Goal: Task Accomplishment & Management: Use online tool/utility

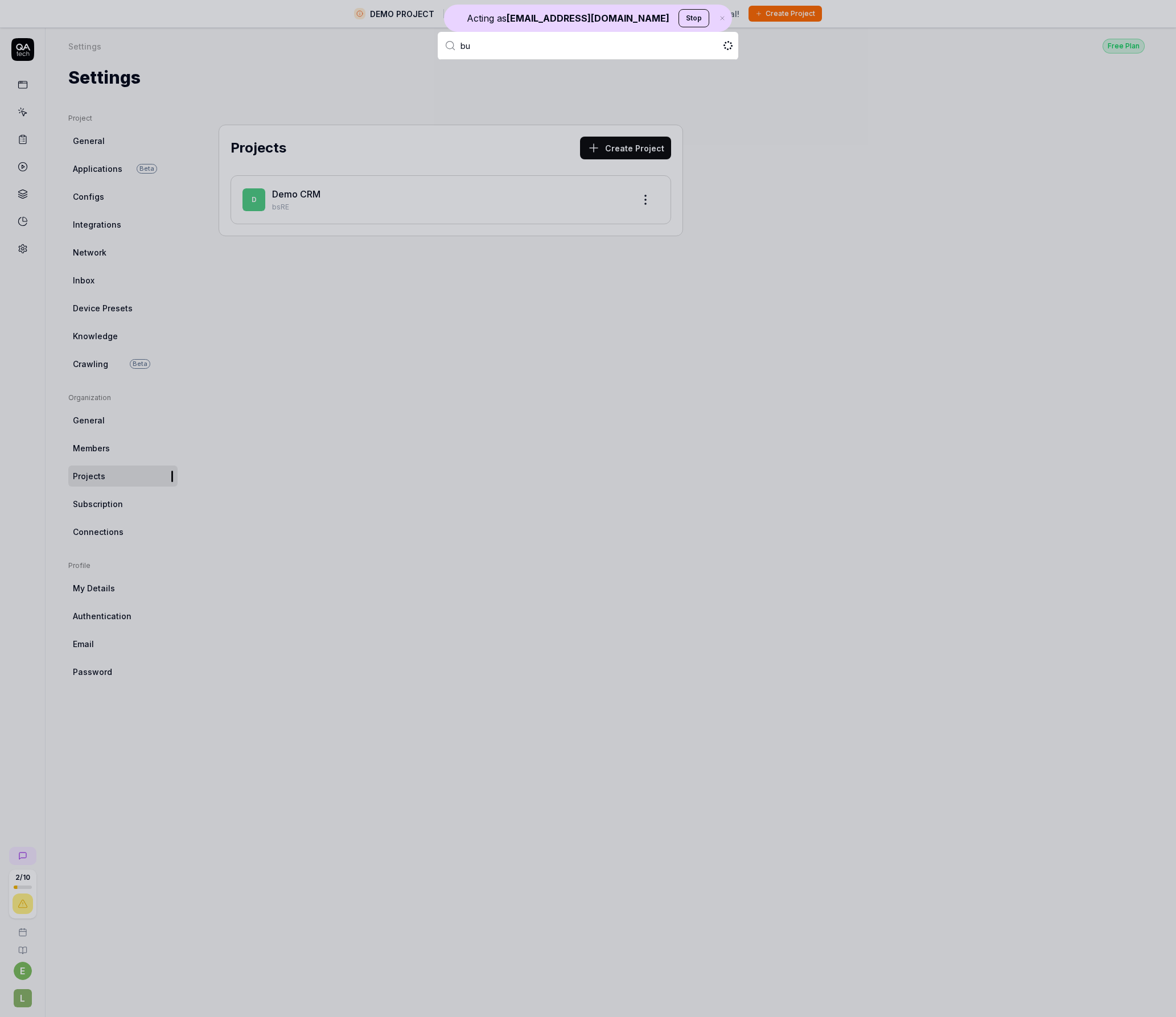
type input "bug"
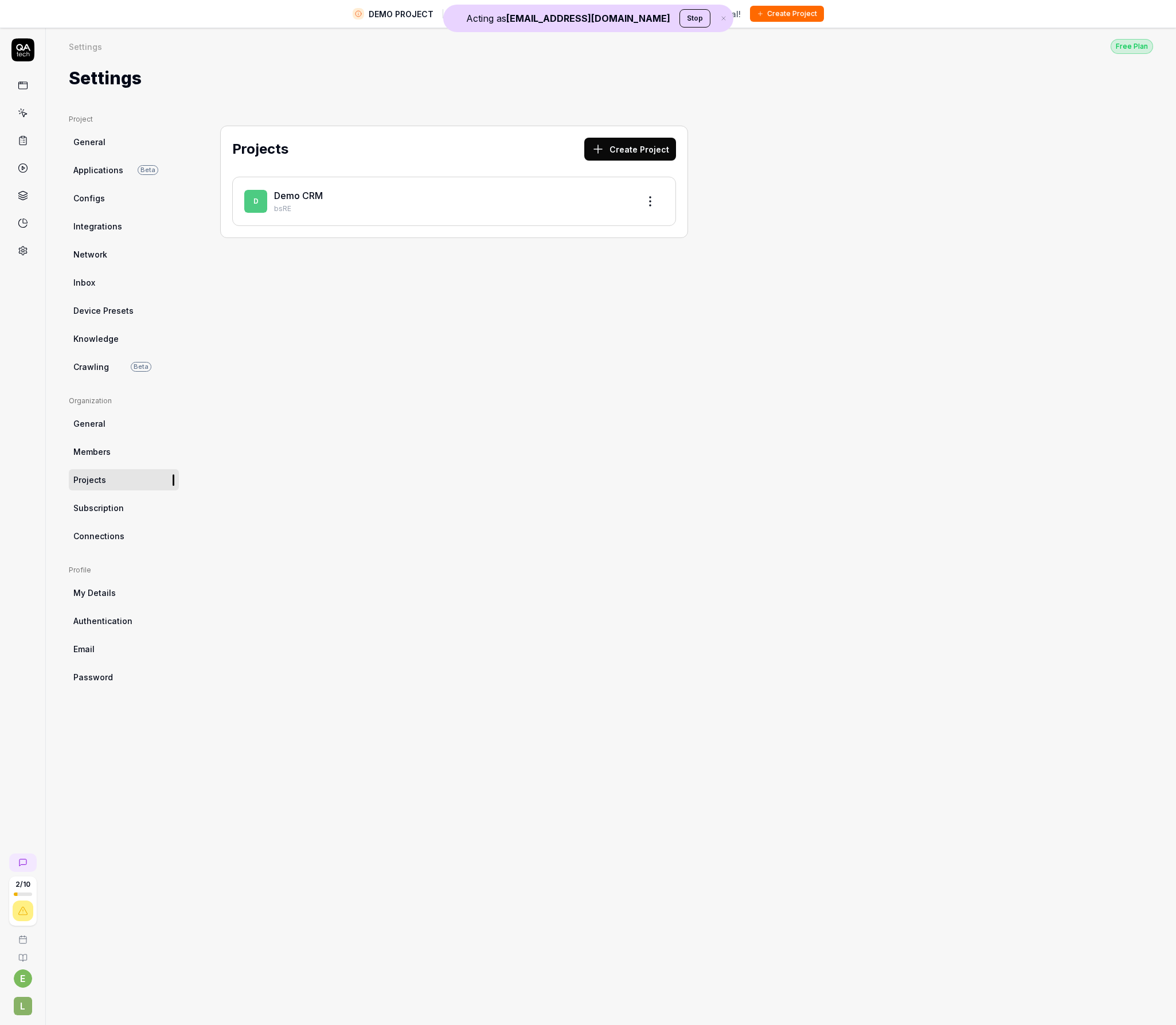
click at [679, 16] on button "Stop" at bounding box center [695, 18] width 31 height 18
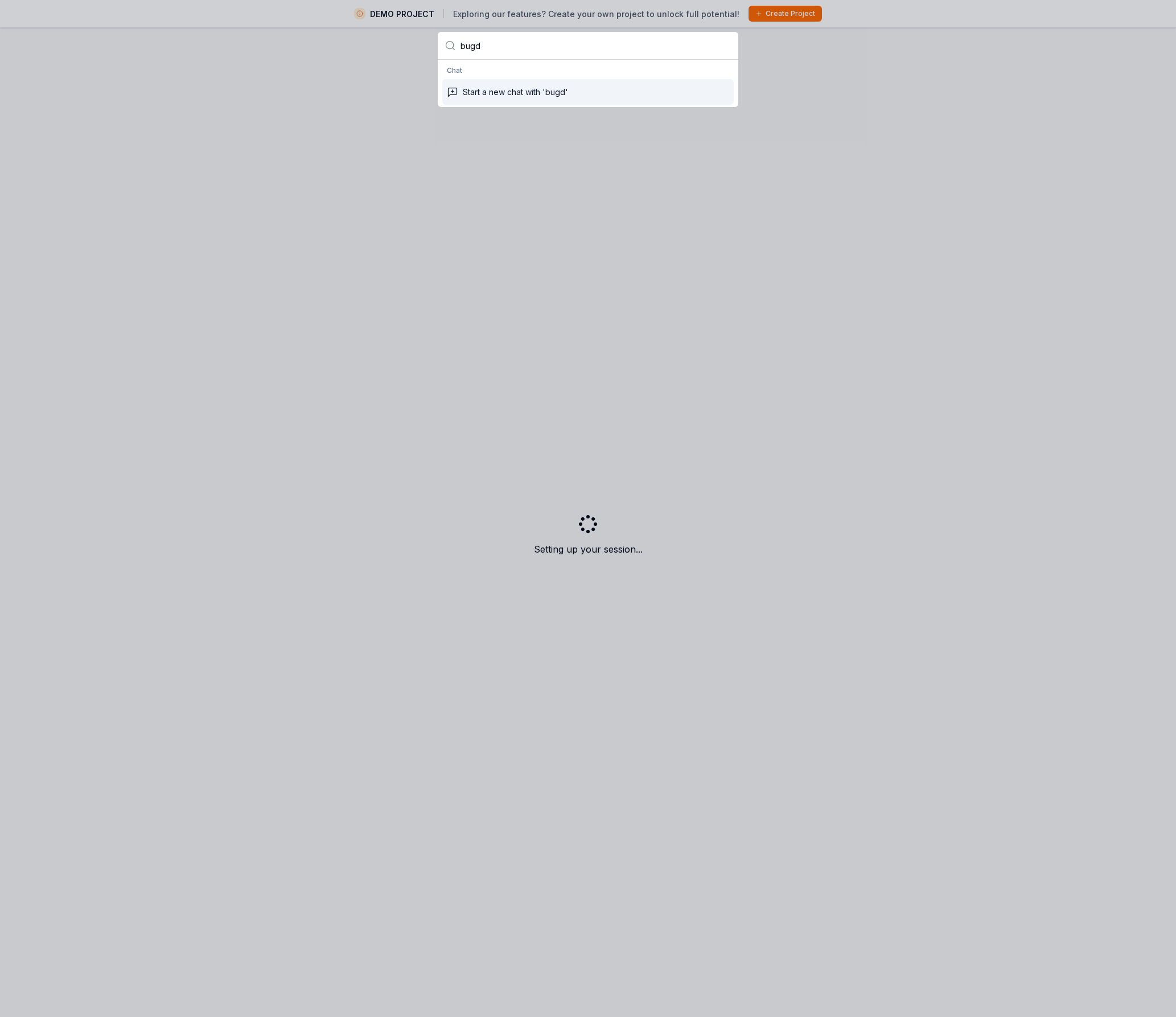
type input "bug"
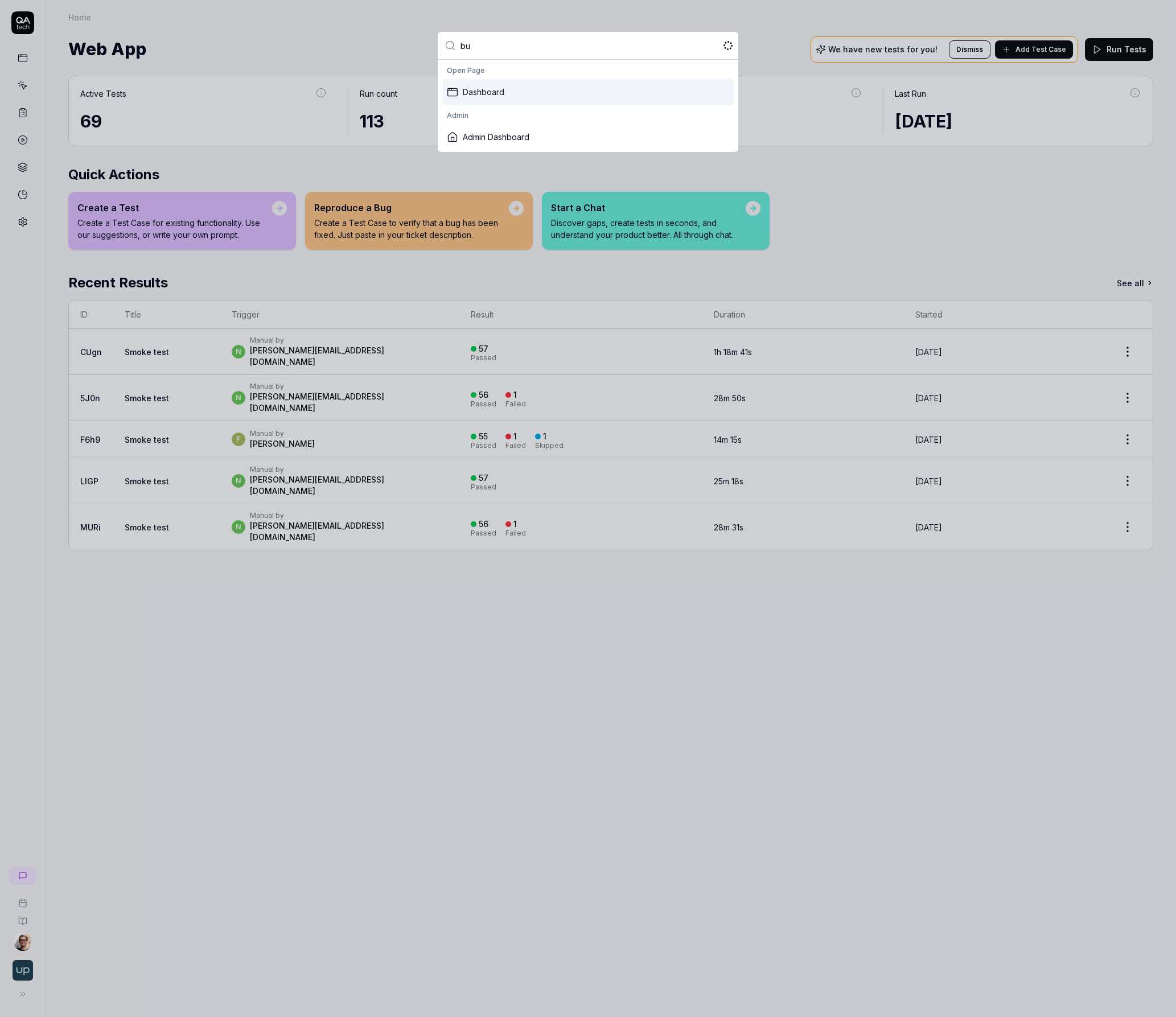
type input "bug"
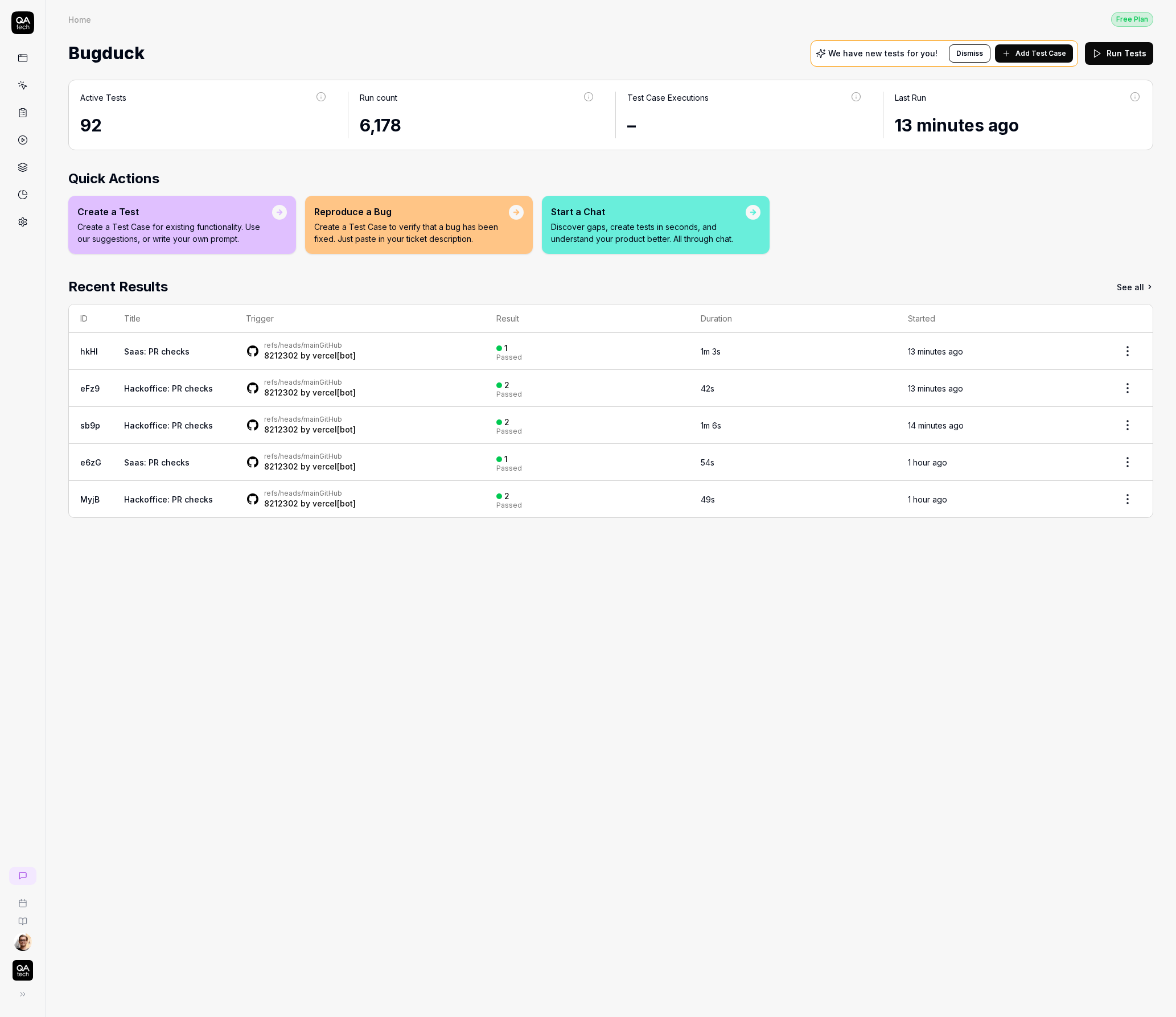
click at [23, 221] on icon at bounding box center [23, 222] width 11 height 11
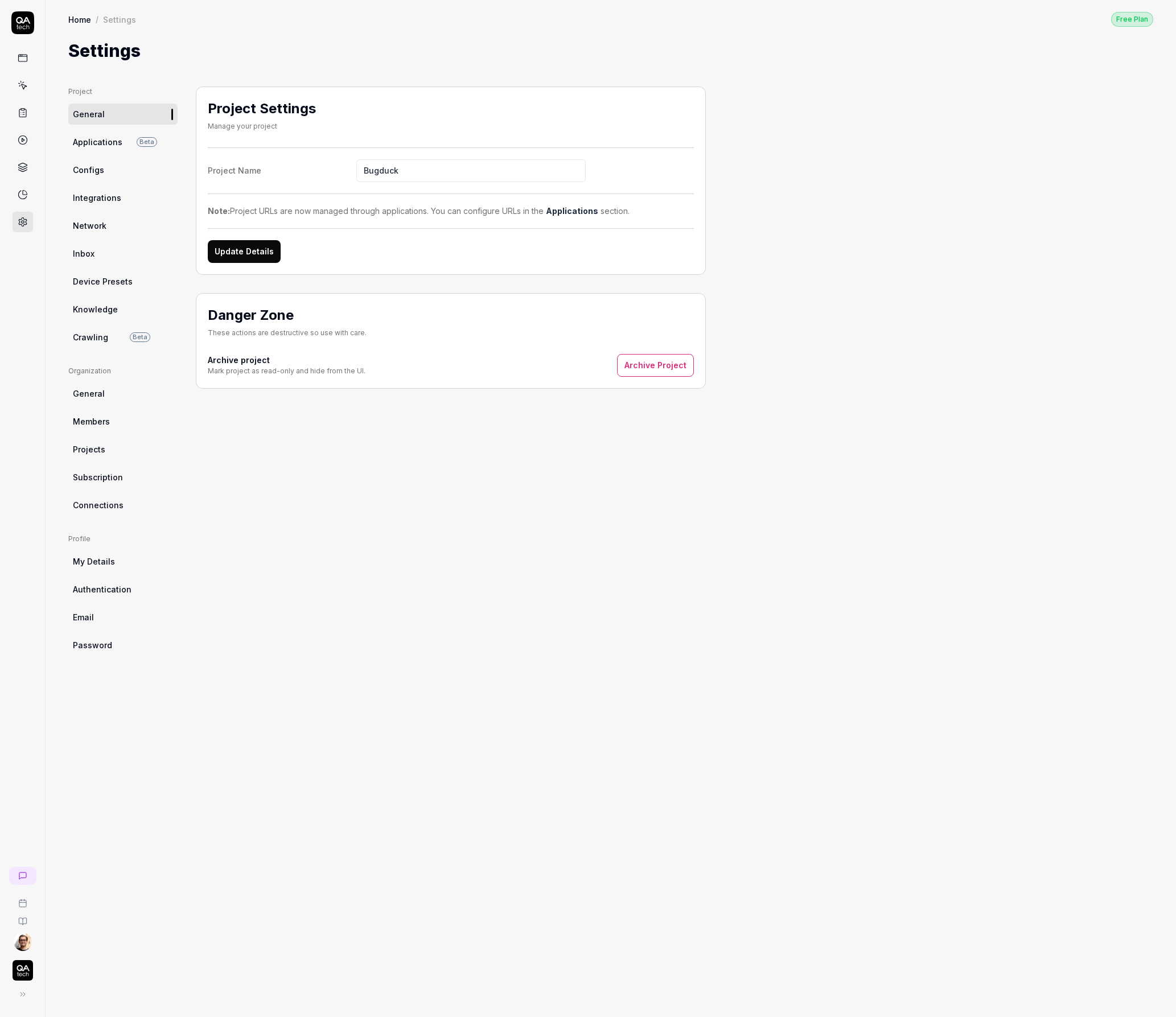
click at [99, 341] on span "Crawling" at bounding box center [90, 337] width 35 height 12
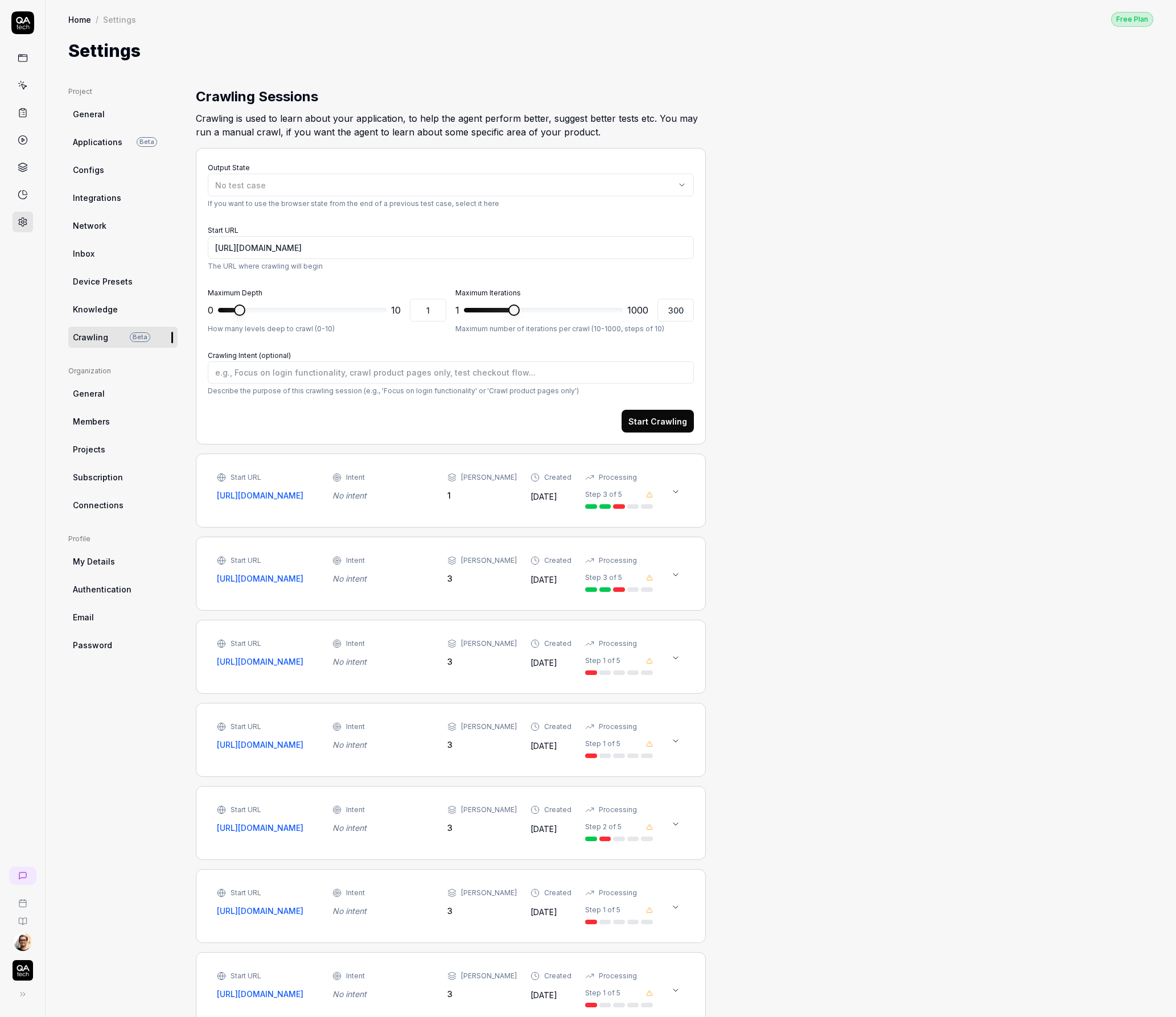
click at [304, 516] on div "Start URL [URL][DOMAIN_NAME] Intent No intent Max Depth 1 Created [DATE] Proces…" at bounding box center [451, 490] width 486 height 50
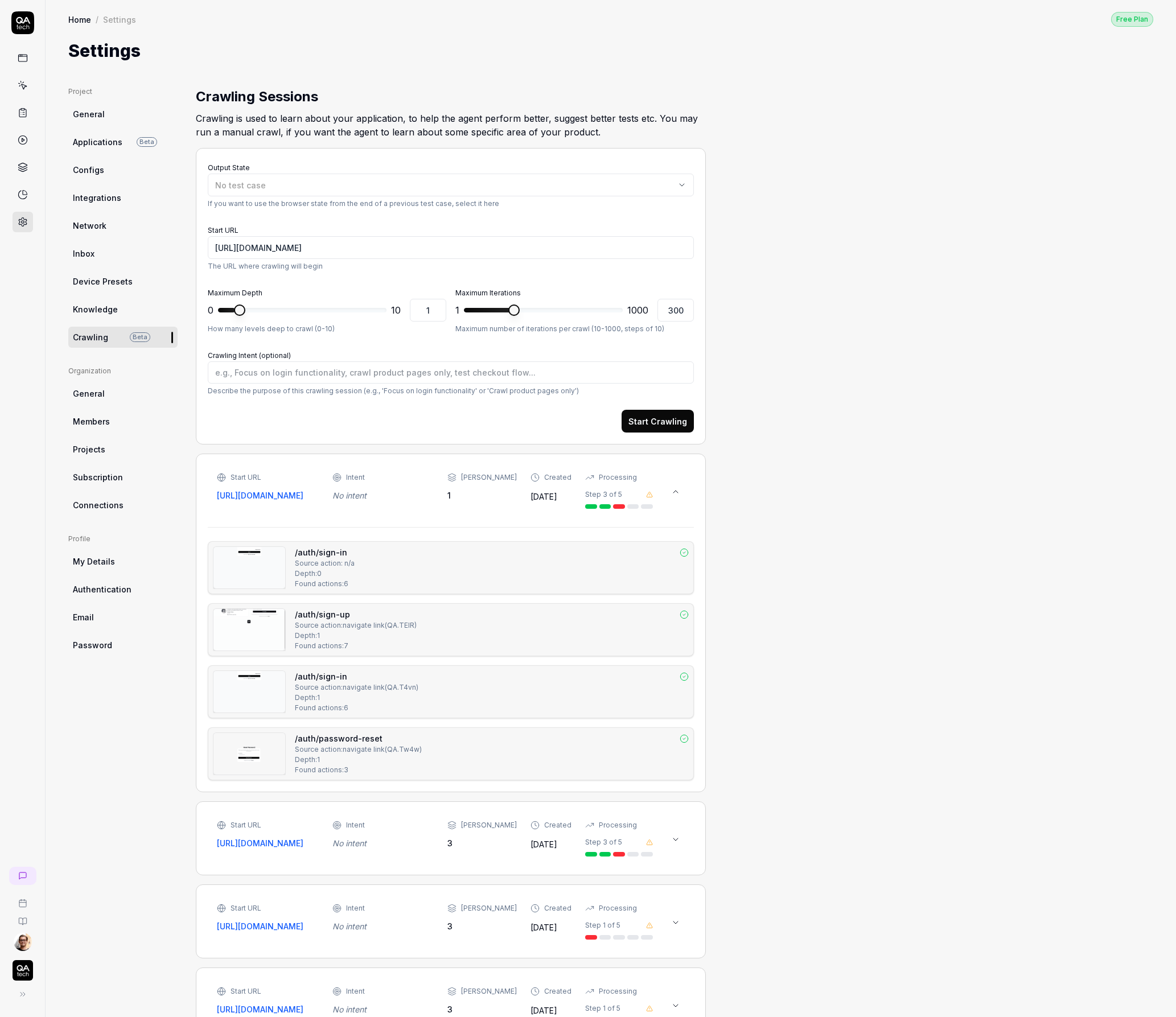
type textarea "*"
drag, startPoint x: 923, startPoint y: 692, endPoint x: 910, endPoint y: 681, distance: 17.0
click at [36, 58] on div at bounding box center [23, 121] width 45 height 220
click at [27, 59] on rect at bounding box center [23, 58] width 8 height 7
